Goal: Communication & Community: Participate in discussion

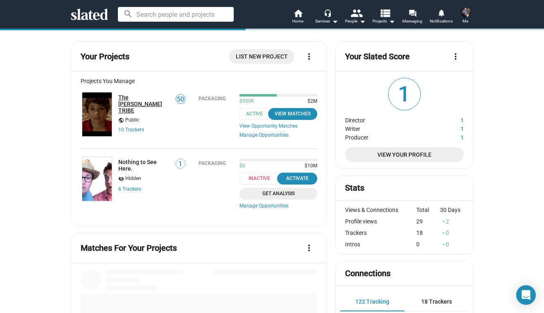
click at [152, 99] on link "The [PERSON_NAME] TRIBE" at bounding box center [144, 104] width 52 height 20
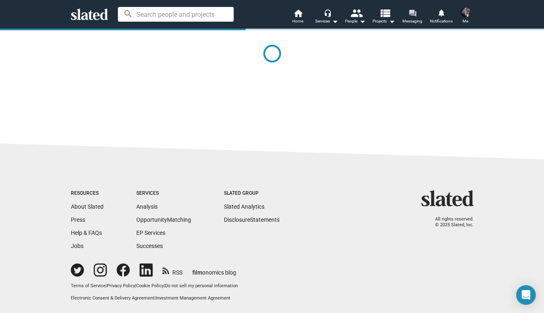
click at [413, 14] on mat-icon "forum" at bounding box center [413, 13] width 8 height 8
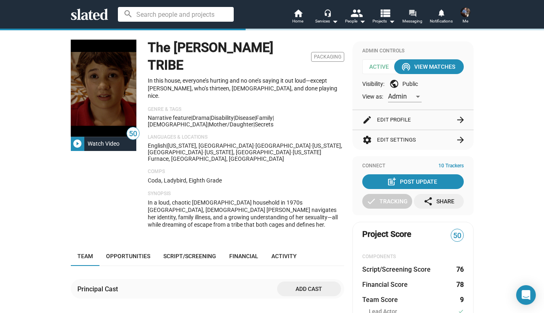
click at [413, 14] on mat-icon "forum" at bounding box center [413, 13] width 8 height 8
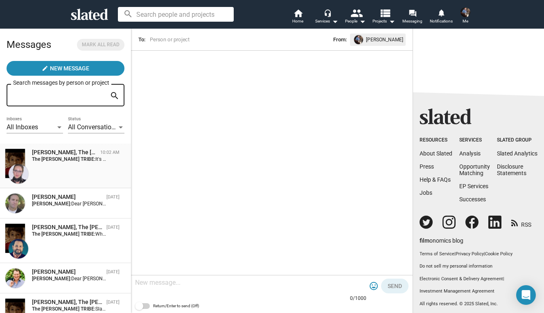
click at [59, 177] on div "[PERSON_NAME], The [PERSON_NAME] TRIBE 10:02 AM The [PERSON_NAME] TRIBE: It's i…" at bounding box center [65, 166] width 121 height 35
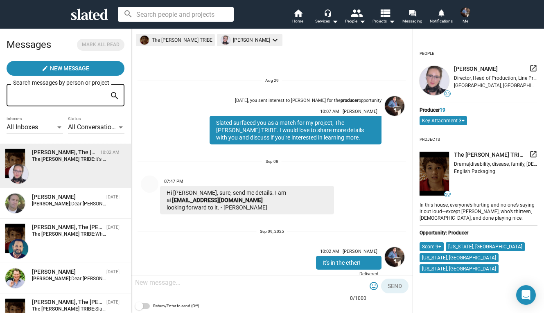
scroll to position [23, 0]
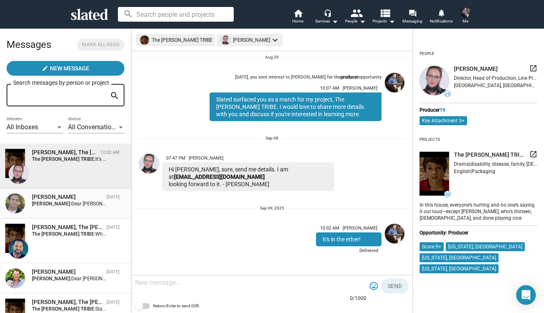
click at [58, 211] on div "[PERSON_NAME] [DATE] [PERSON_NAME]: Dear [PERSON_NAME] , Slated says we match f…" at bounding box center [65, 203] width 121 height 20
